Goal: Task Accomplishment & Management: Use online tool/utility

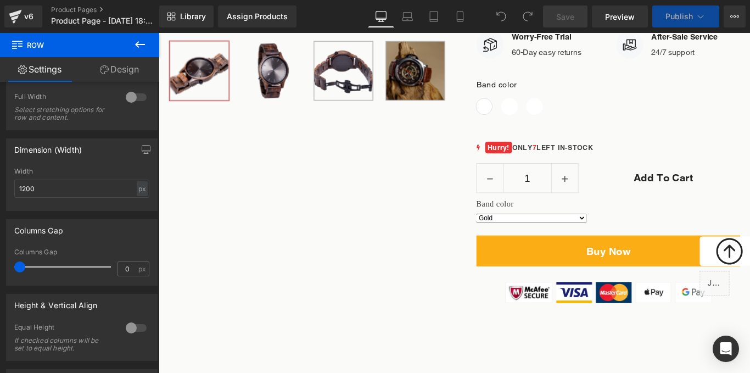
click at [530, 268] on div at bounding box center [491, 223] width 664 height 381
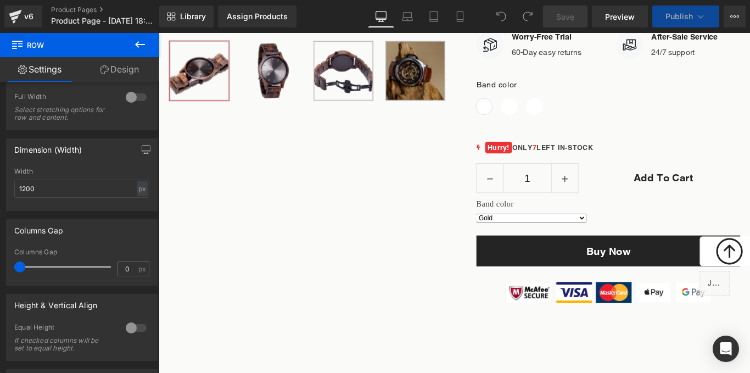
scroll to position [513, 0]
click at [671, 274] on div "Buy Now (P) Cart Button" at bounding box center [663, 277] width 296 height 35
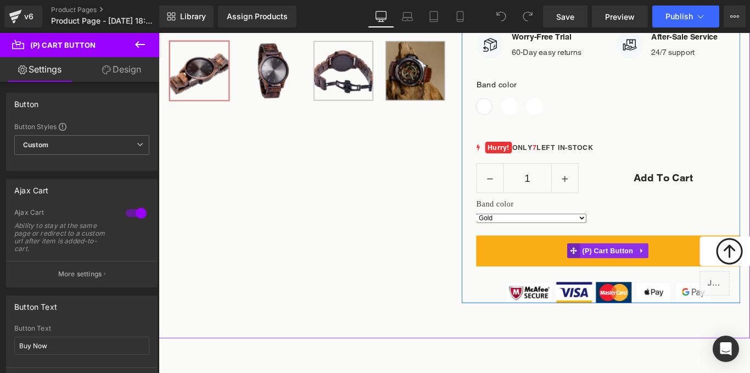
click at [626, 284] on span at bounding box center [625, 277] width 14 height 16
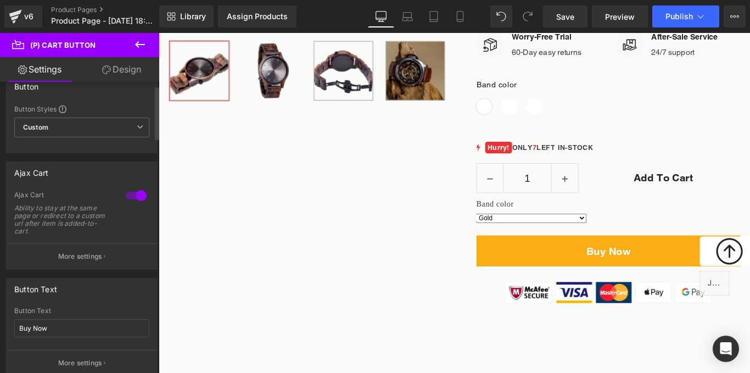
scroll to position [19, 0]
drag, startPoint x: 138, startPoint y: 139, endPoint x: 140, endPoint y: 125, distance: 14.4
click at [140, 125] on div "Custom Setup Global Style Custom Setup Global Style" at bounding box center [81, 128] width 135 height 25
click at [140, 125] on span "Custom Setup Global Style" at bounding box center [81, 126] width 135 height 20
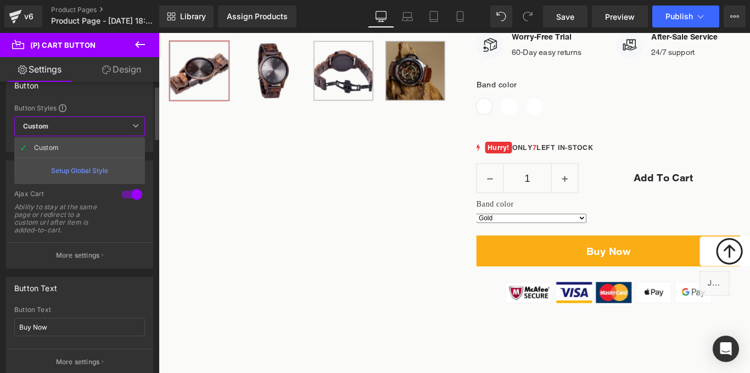
click at [140, 125] on span "Custom Setup Global Style" at bounding box center [79, 126] width 131 height 20
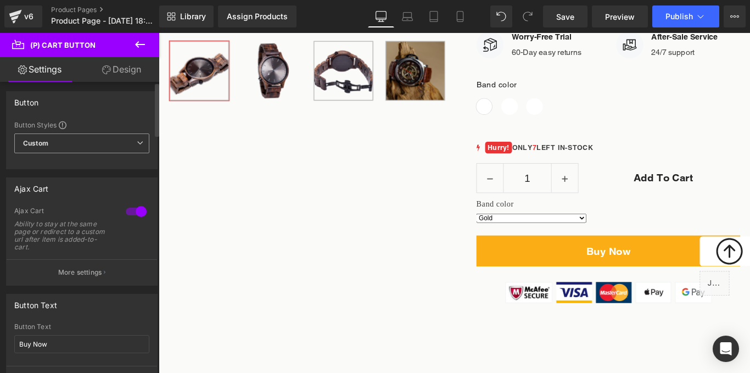
scroll to position [0, 0]
click at [81, 278] on p "More settings" at bounding box center [80, 274] width 44 height 10
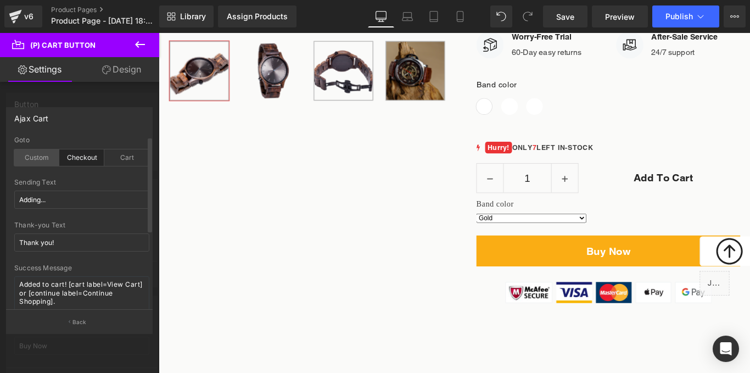
click at [40, 164] on div "Custom" at bounding box center [36, 157] width 45 height 16
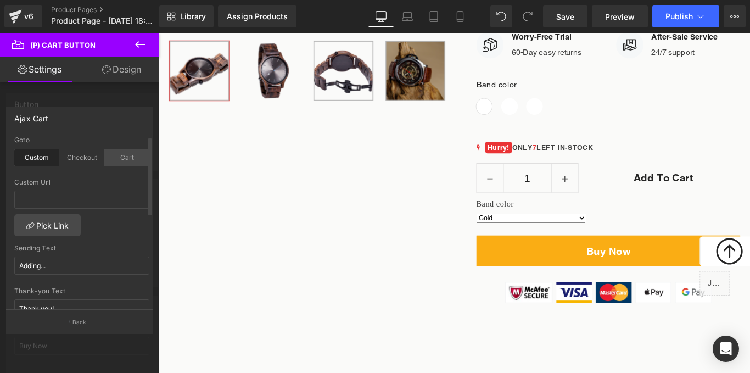
click at [114, 160] on div "Cart" at bounding box center [126, 157] width 45 height 16
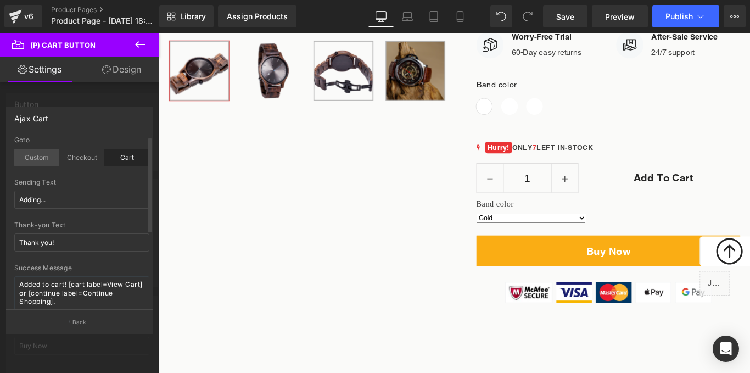
click at [30, 154] on div "Custom" at bounding box center [36, 157] width 45 height 16
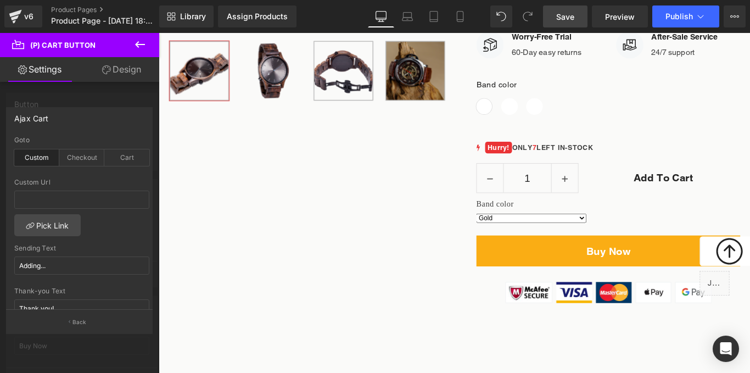
click at [570, 20] on span "Save" at bounding box center [565, 17] width 18 height 12
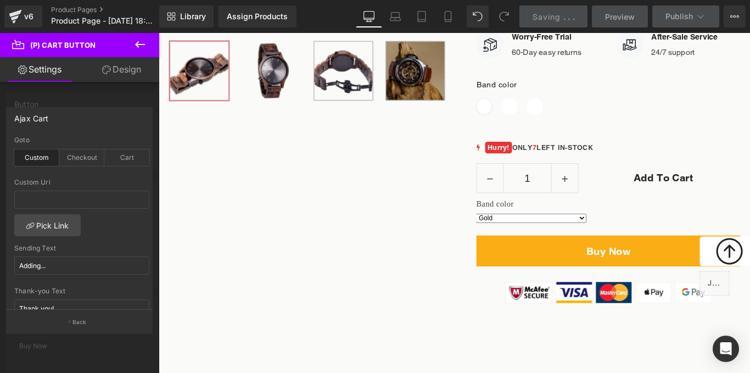
click at [128, 99] on div at bounding box center [79, 205] width 159 height 345
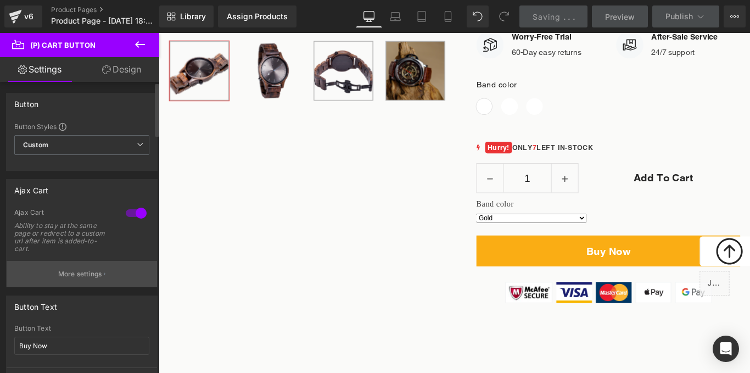
click at [75, 277] on p "More settings" at bounding box center [80, 274] width 44 height 10
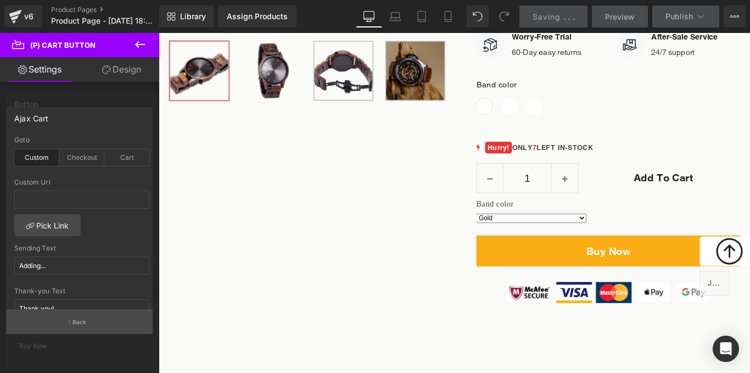
click at [74, 324] on p "Back" at bounding box center [79, 322] width 14 height 8
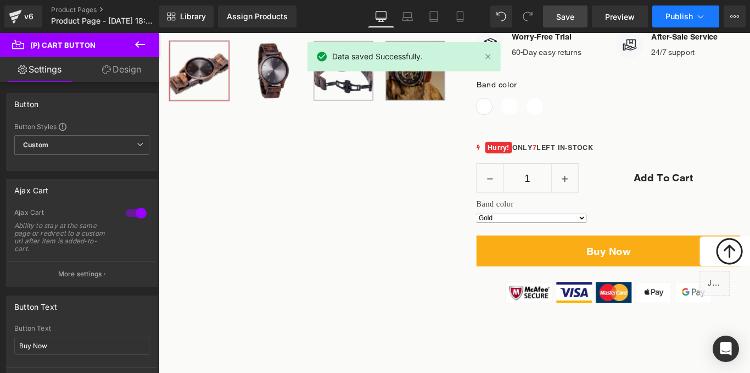
click at [679, 14] on span "Publish" at bounding box center [678, 16] width 27 height 9
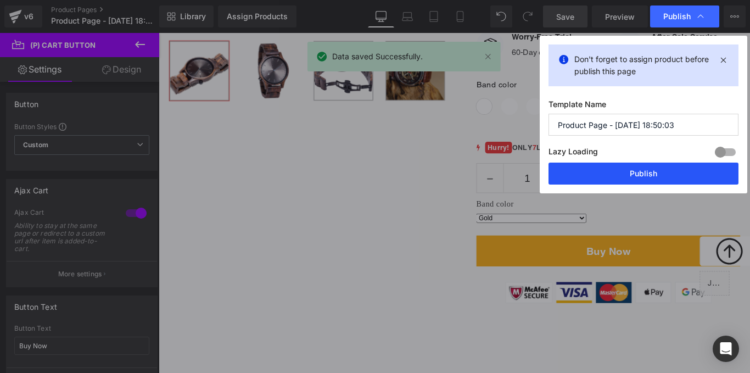
click at [616, 170] on button "Publish" at bounding box center [643, 173] width 190 height 22
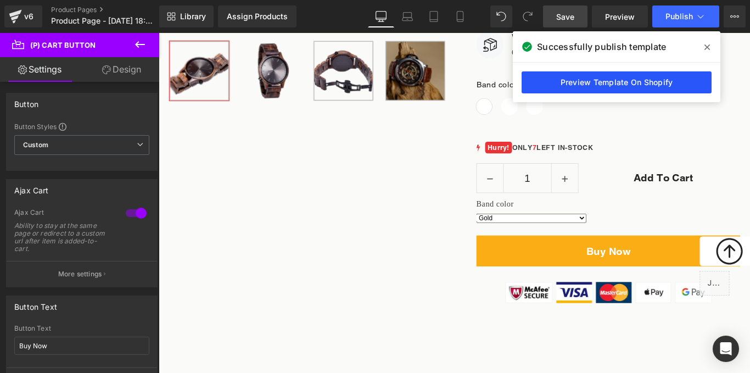
click at [590, 82] on link "Preview Template On Shopify" at bounding box center [616, 82] width 190 height 22
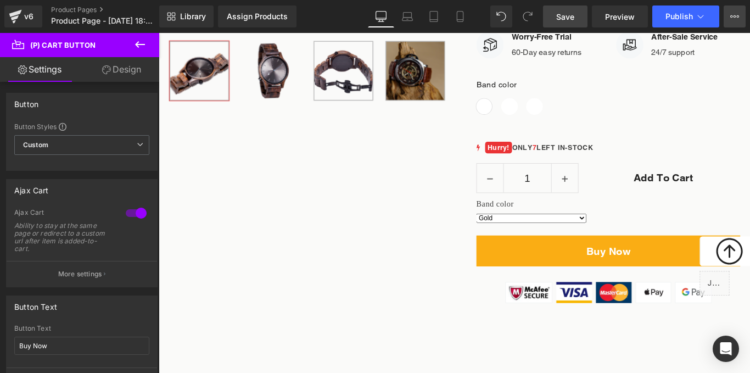
click at [730, 17] on button "View Live Page View with current Template Save Template to Library Schedule Pub…" at bounding box center [734, 16] width 22 height 22
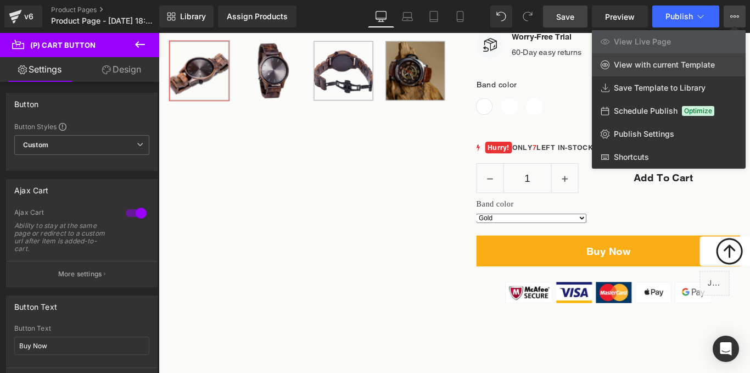
click at [688, 69] on span "View with current Template" at bounding box center [664, 65] width 101 height 10
